Goal: Task Accomplishment & Management: Manage account settings

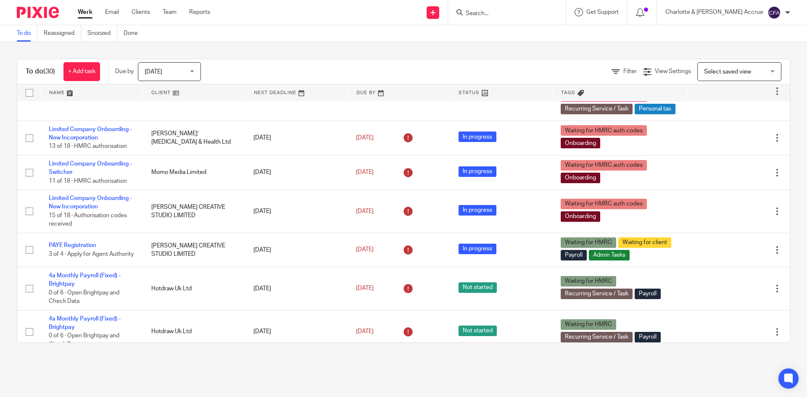
scroll to position [126, 0]
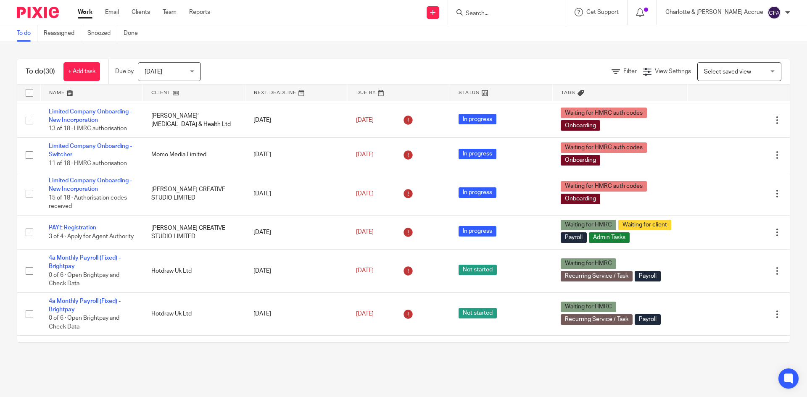
drag, startPoint x: 191, startPoint y: 71, endPoint x: 185, endPoint y: 93, distance: 22.9
click at [191, 71] on div "Today Today" at bounding box center [169, 71] width 63 height 19
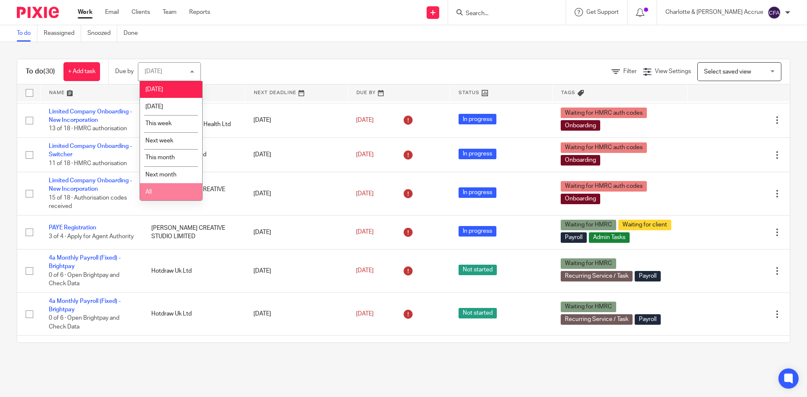
click at [172, 199] on li "All" at bounding box center [171, 191] width 62 height 17
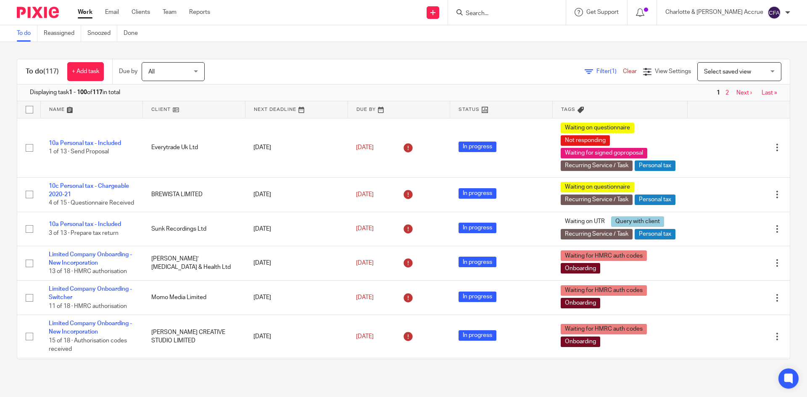
click at [596, 71] on span "Filter (1)" at bounding box center [609, 72] width 26 height 6
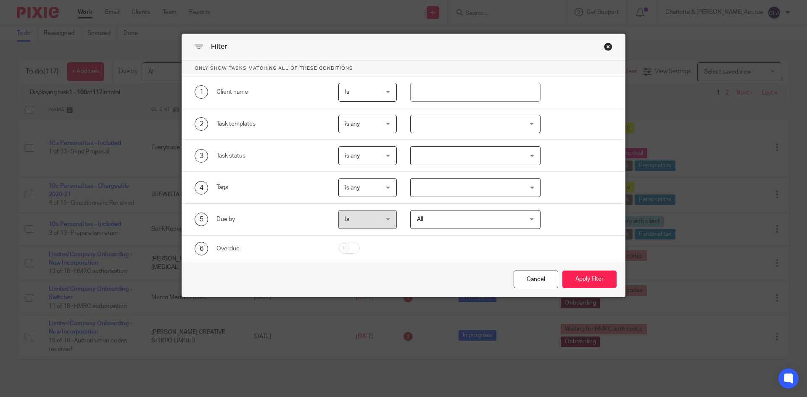
click at [447, 195] on input "Search for option" at bounding box center [474, 187] width 124 height 15
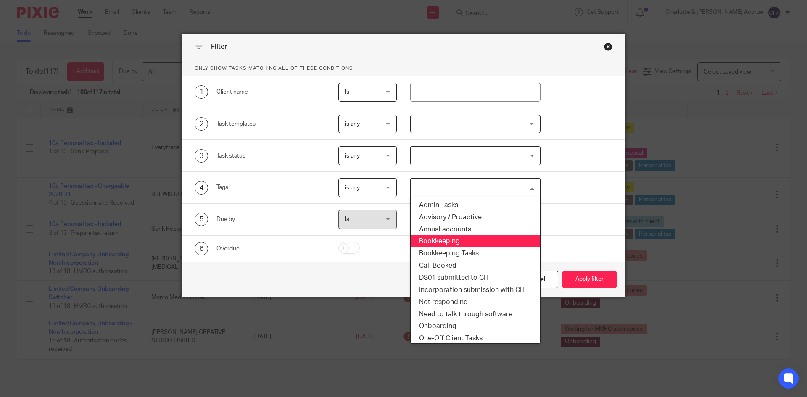
scroll to position [84, 0]
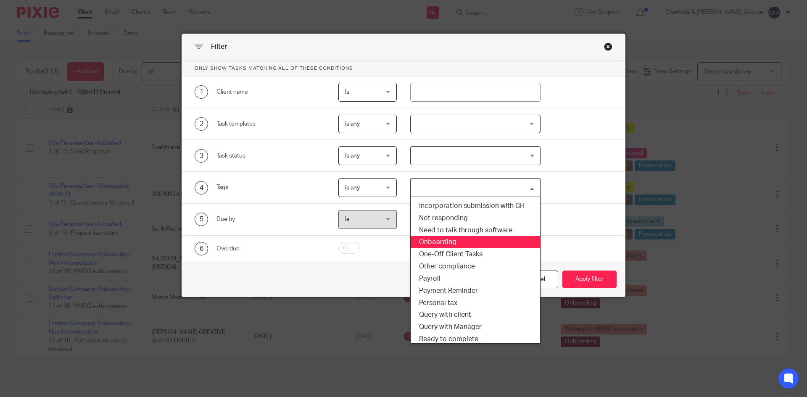
click at [439, 237] on li "Onboarding" at bounding box center [476, 242] width 130 height 12
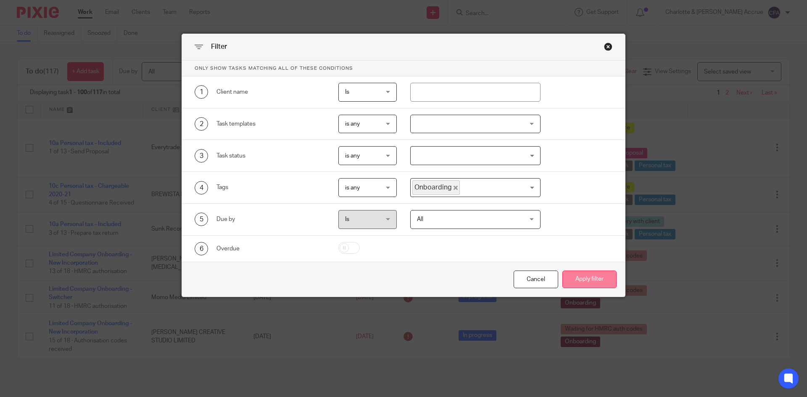
click at [596, 285] on button "Apply filter" at bounding box center [589, 280] width 54 height 18
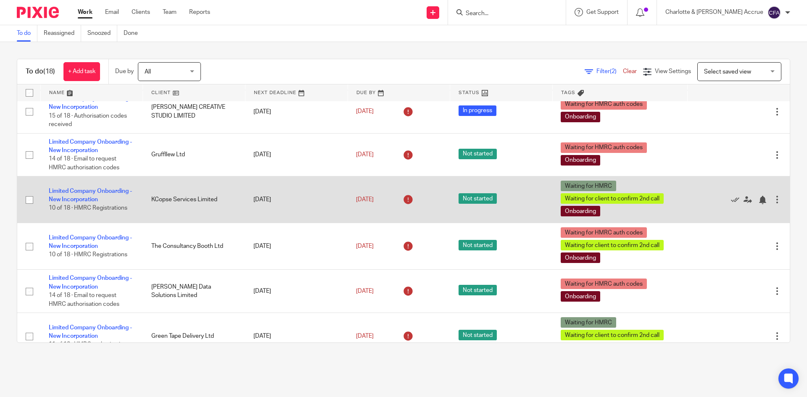
scroll to position [84, 0]
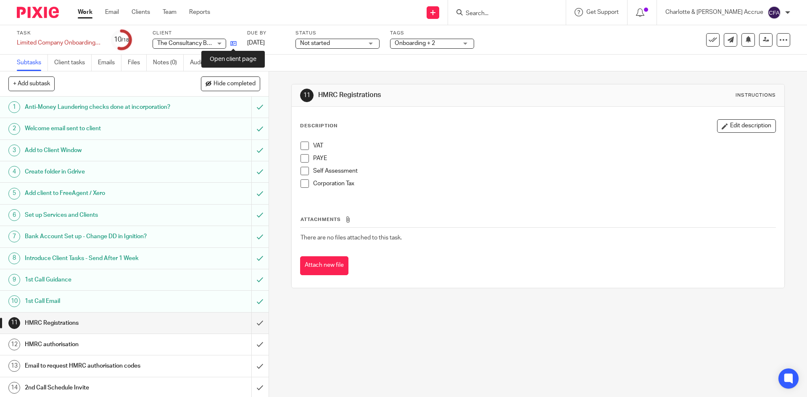
drag, startPoint x: 0, startPoint y: 0, endPoint x: 233, endPoint y: 42, distance: 236.6
click at [90, 13] on link "Work" at bounding box center [85, 12] width 15 height 8
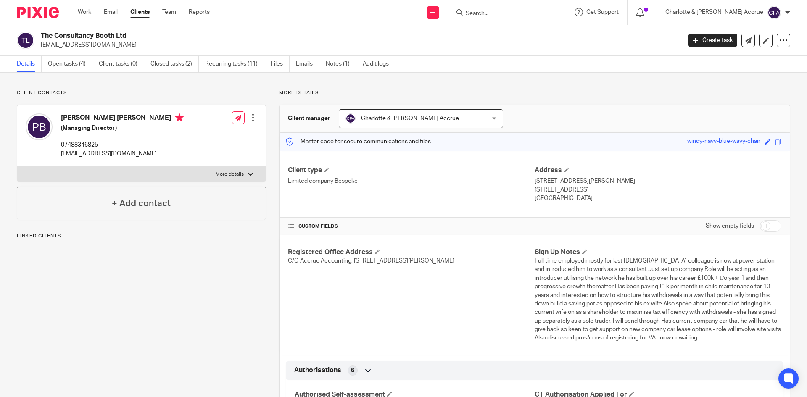
click at [92, 46] on p "[EMAIL_ADDRESS][DOMAIN_NAME]" at bounding box center [358, 45] width 635 height 8
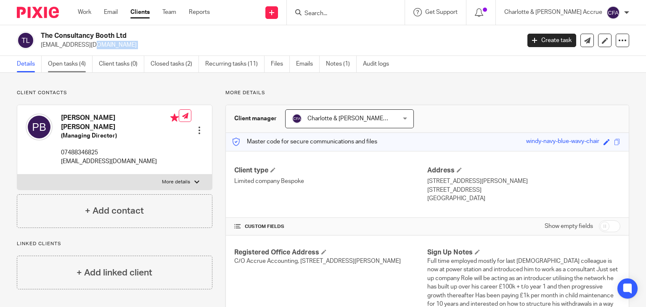
click at [79, 63] on link "Open tasks (4)" at bounding box center [70, 64] width 45 height 16
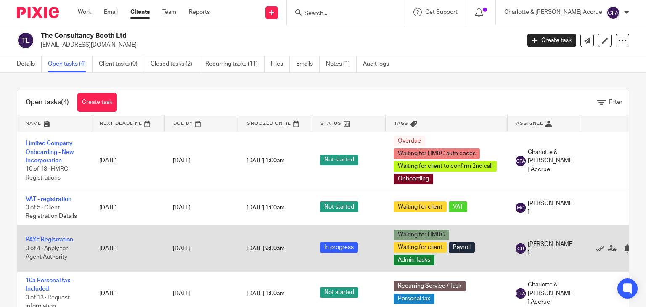
scroll to position [8, 0]
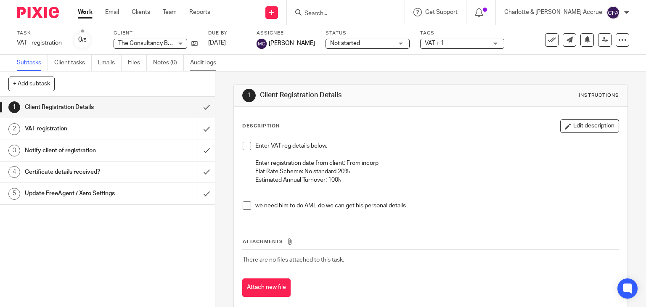
click at [202, 64] on link "Audit logs" at bounding box center [206, 63] width 32 height 16
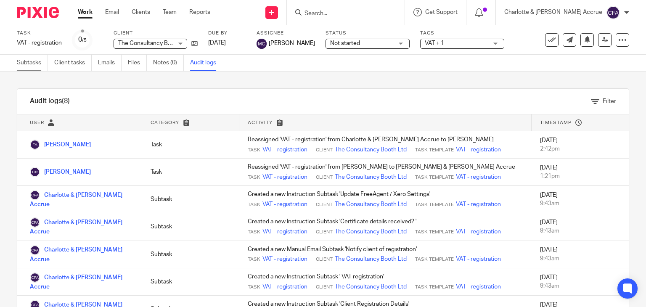
click at [39, 58] on link "Subtasks" at bounding box center [32, 63] width 31 height 16
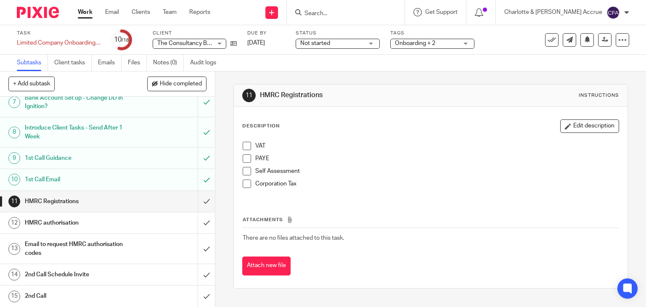
scroll to position [168, 0]
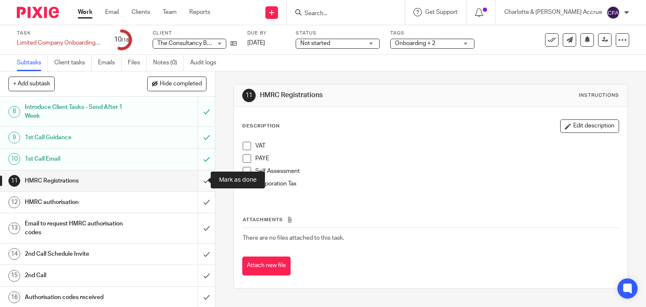
click at [190, 183] on input "submit" at bounding box center [107, 180] width 215 height 21
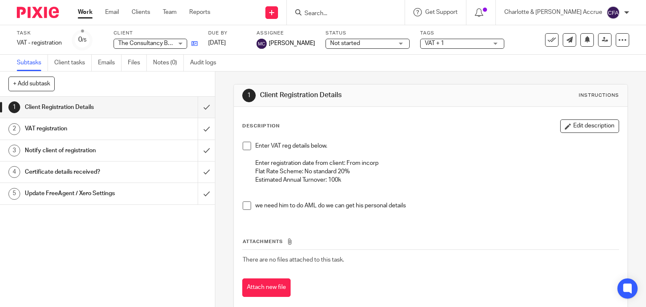
click at [191, 47] on link at bounding box center [192, 43] width 11 height 8
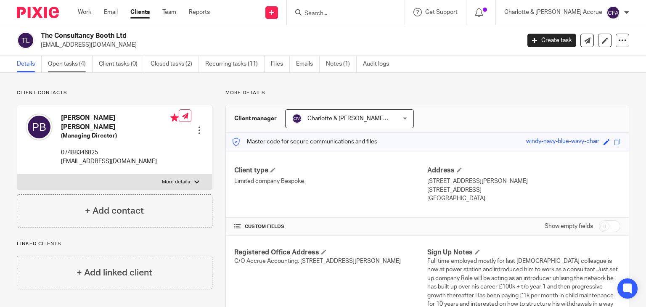
click at [67, 69] on link "Open tasks (4)" at bounding box center [70, 64] width 45 height 16
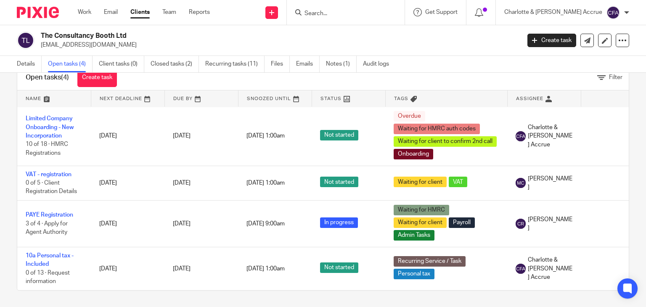
scroll to position [8, 45]
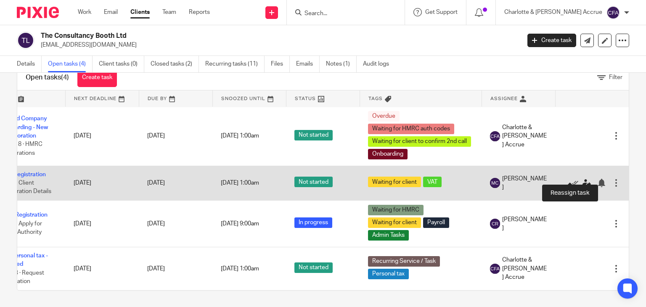
click at [582, 179] on icon at bounding box center [586, 183] width 8 height 8
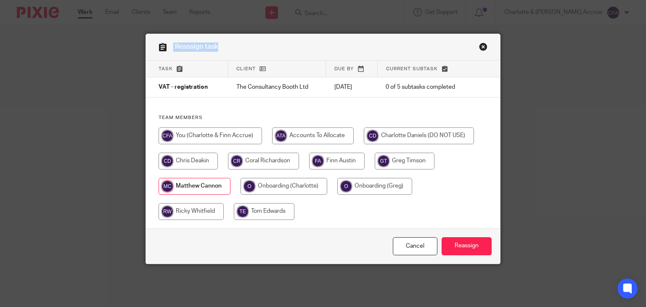
drag, startPoint x: 165, startPoint y: 50, endPoint x: 217, endPoint y: 50, distance: 52.1
click at [217, 50] on div "Reassign task" at bounding box center [323, 47] width 354 height 26
click at [218, 51] on div "Reassign task" at bounding box center [323, 47] width 354 height 26
drag, startPoint x: 218, startPoint y: 51, endPoint x: 202, endPoint y: 51, distance: 16.0
click at [202, 51] on div "Reassign task" at bounding box center [323, 47] width 354 height 26
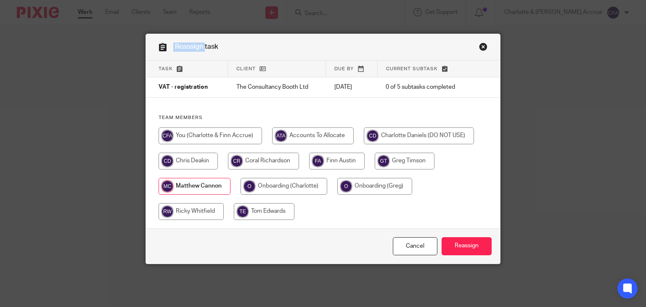
click at [202, 51] on div "Reassign task" at bounding box center [323, 47] width 354 height 26
drag, startPoint x: 219, startPoint y: 46, endPoint x: 180, endPoint y: 44, distance: 39.1
click at [166, 41] on div "Reassign task" at bounding box center [323, 47] width 354 height 26
click at [233, 47] on div "Reassign task" at bounding box center [323, 47] width 354 height 26
click at [288, 159] on input "radio" at bounding box center [263, 161] width 71 height 17
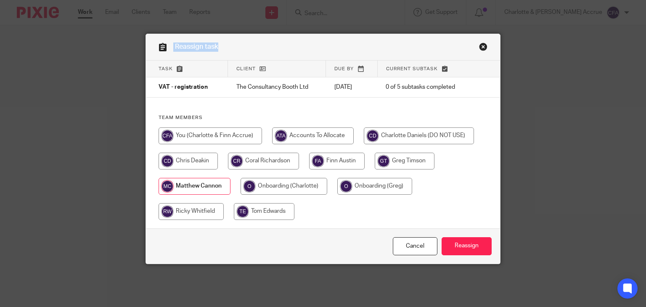
radio input "true"
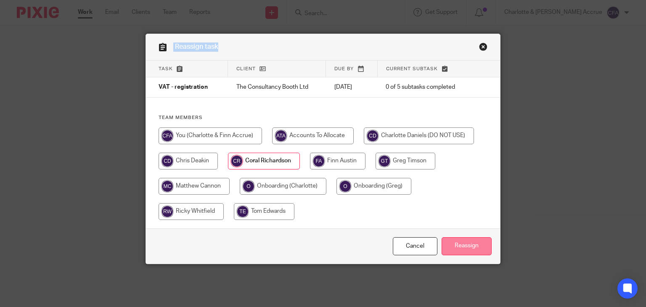
click at [462, 249] on input "Reassign" at bounding box center [466, 246] width 50 height 18
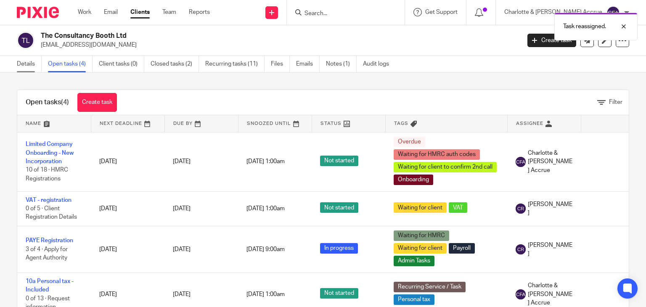
click at [32, 63] on link "Details" at bounding box center [29, 64] width 25 height 16
click at [85, 9] on link "Work" at bounding box center [84, 12] width 13 height 8
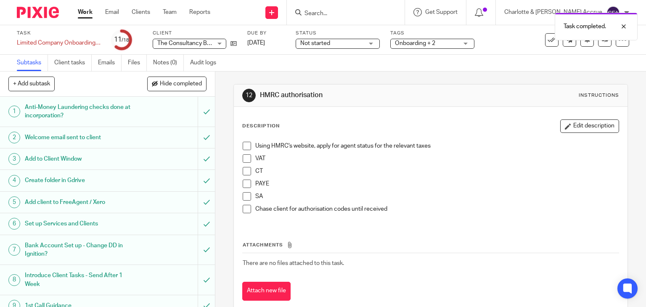
scroll to position [211, 0]
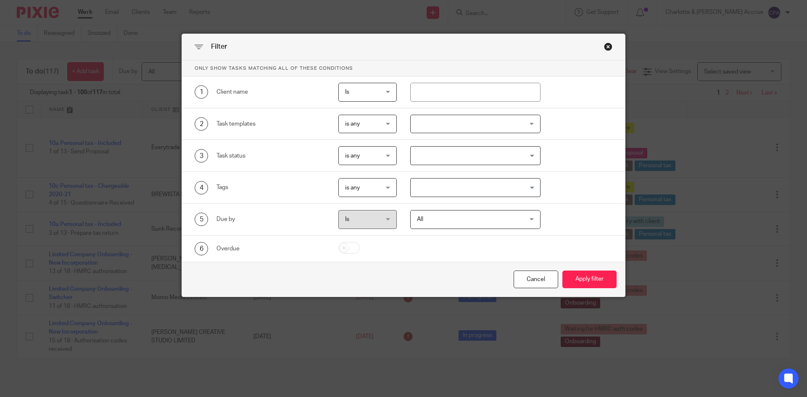
click at [434, 190] on input "Search for option" at bounding box center [474, 187] width 124 height 15
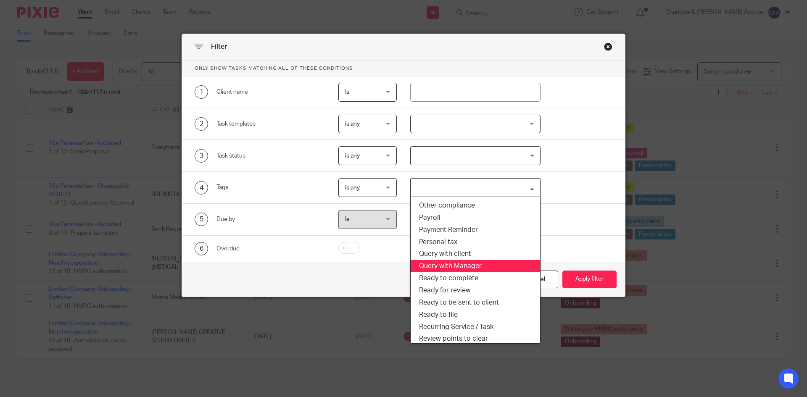
scroll to position [84, 0]
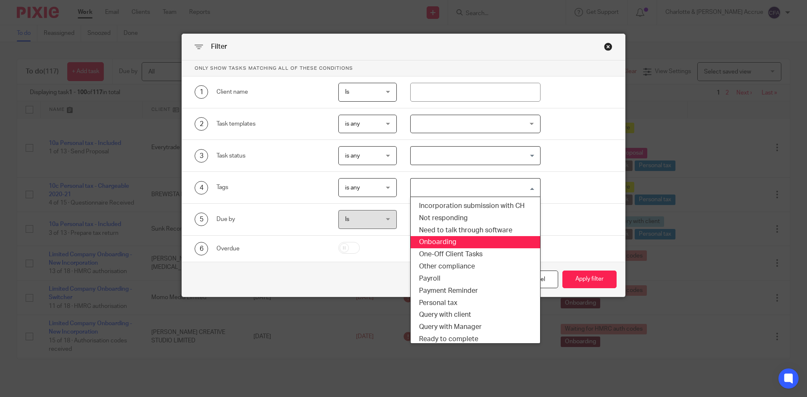
click at [435, 239] on li "Onboarding" at bounding box center [476, 242] width 130 height 12
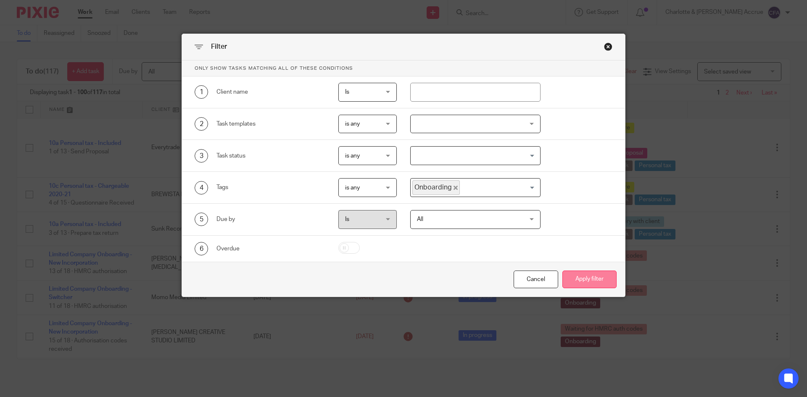
drag, startPoint x: 552, startPoint y: 278, endPoint x: 559, endPoint y: 276, distance: 7.9
click at [555, 277] on div "Cancel Apply filter" at bounding box center [403, 279] width 443 height 35
click at [562, 275] on button "Apply filter" at bounding box center [589, 280] width 54 height 18
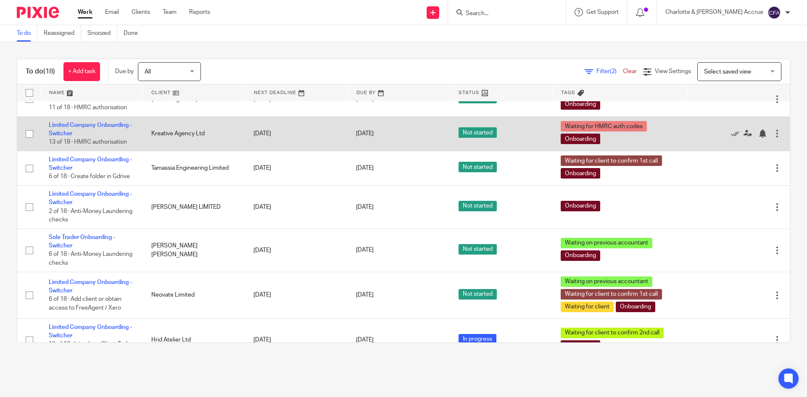
scroll to position [489, 0]
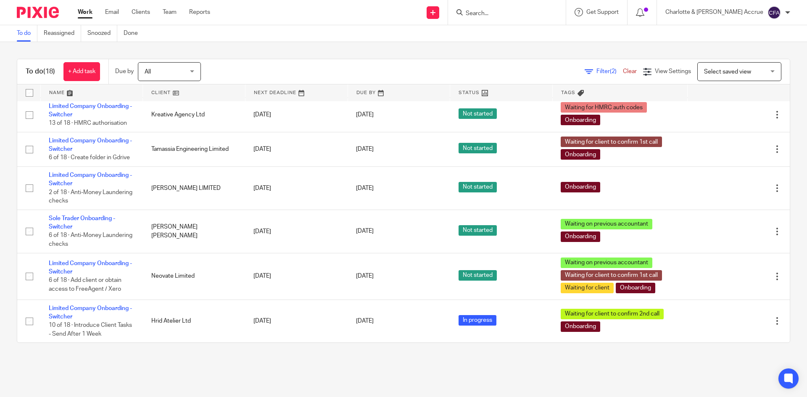
click at [783, 11] on div "Charlotte & [PERSON_NAME] Accrue" at bounding box center [727, 12] width 125 height 13
click at [742, 56] on span "Logout" at bounding box center [751, 58] width 19 height 6
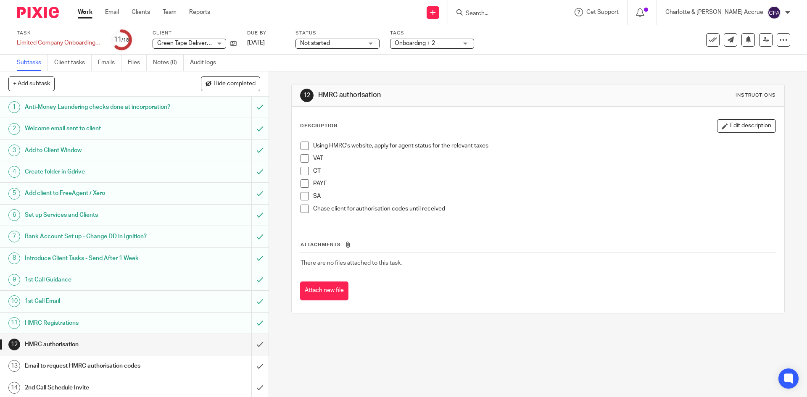
scroll to position [97, 0]
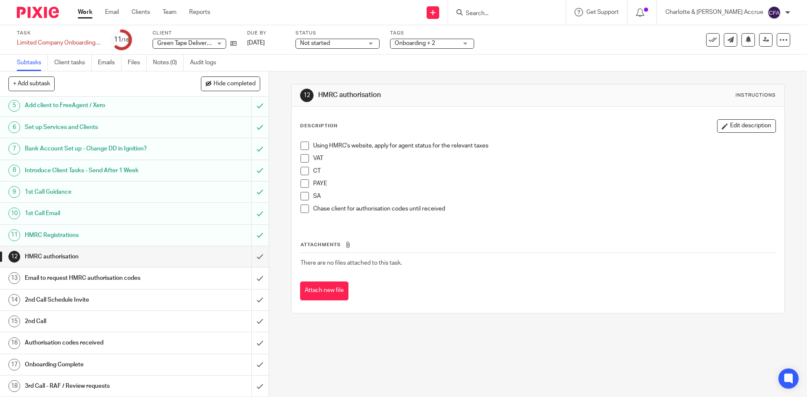
click at [90, 16] on link "Work" at bounding box center [85, 12] width 15 height 8
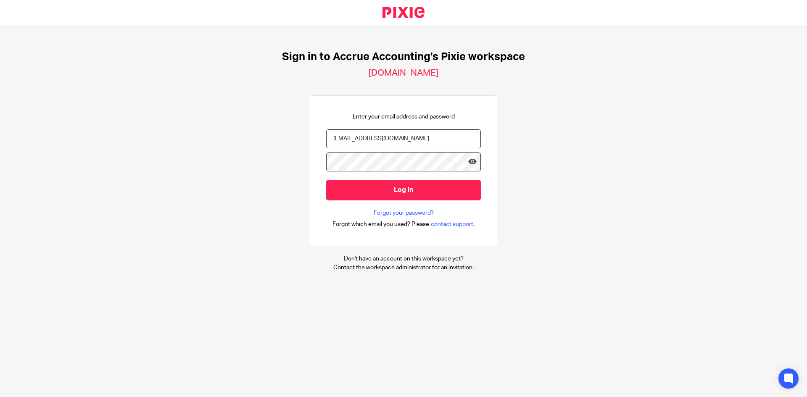
drag, startPoint x: 0, startPoint y: 0, endPoint x: 404, endPoint y: 144, distance: 428.5
click at [405, 145] on input "[EMAIL_ADDRESS][DOMAIN_NAME]" at bounding box center [403, 138] width 155 height 19
type input "[PERSON_NAME][EMAIL_ADDRESS][DOMAIN_NAME]"
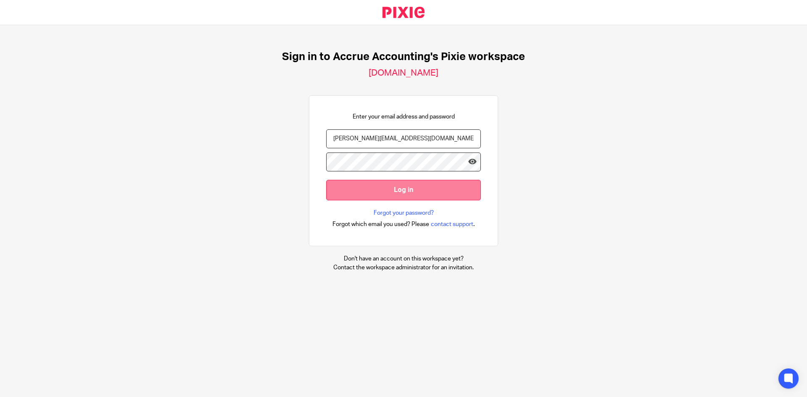
click at [394, 195] on input "Log in" at bounding box center [403, 190] width 155 height 21
